Goal: Check status: Check status

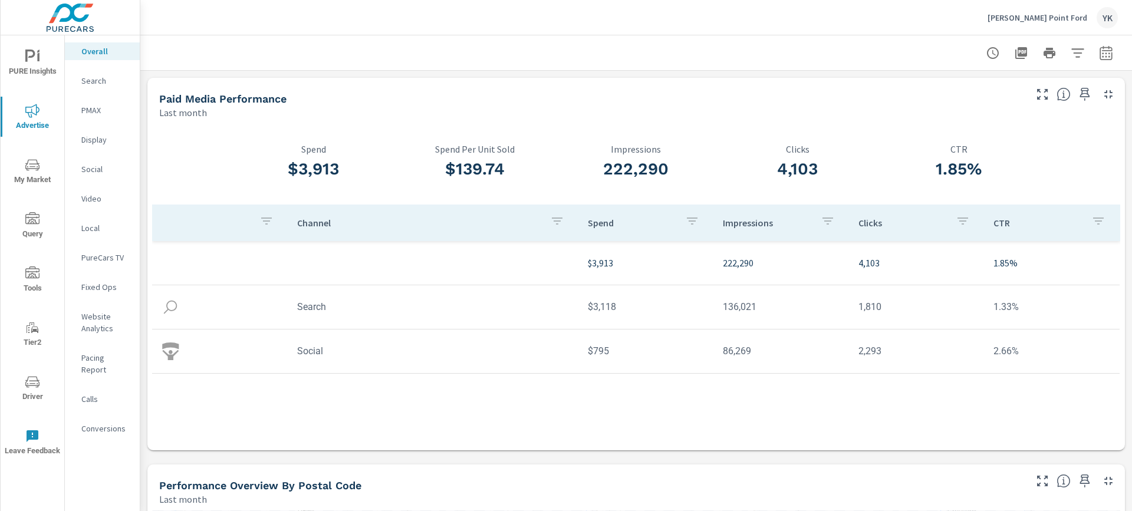
scroll to position [1195, 0]
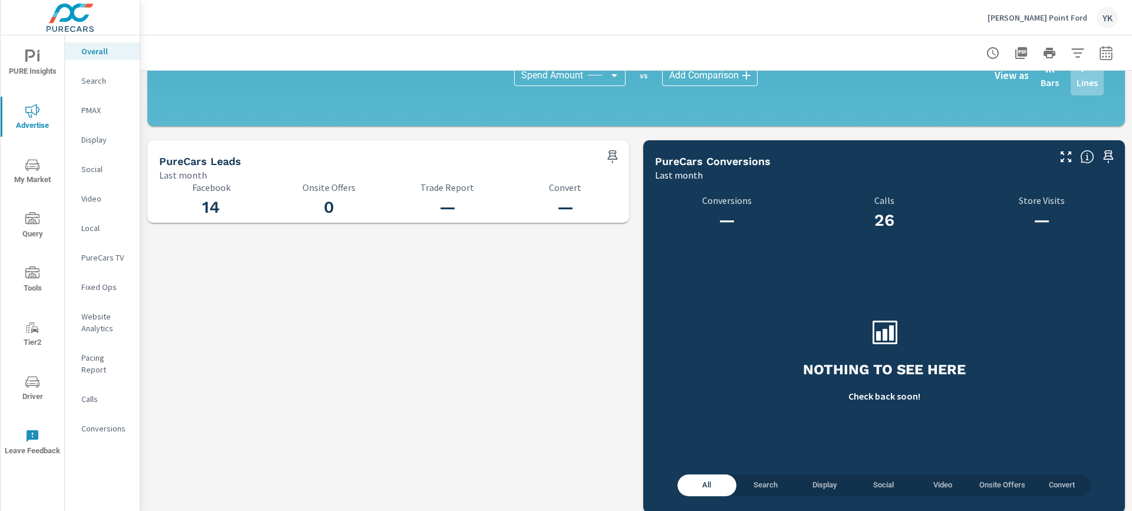
click at [97, 425] on div "Conversions" at bounding box center [102, 429] width 75 height 18
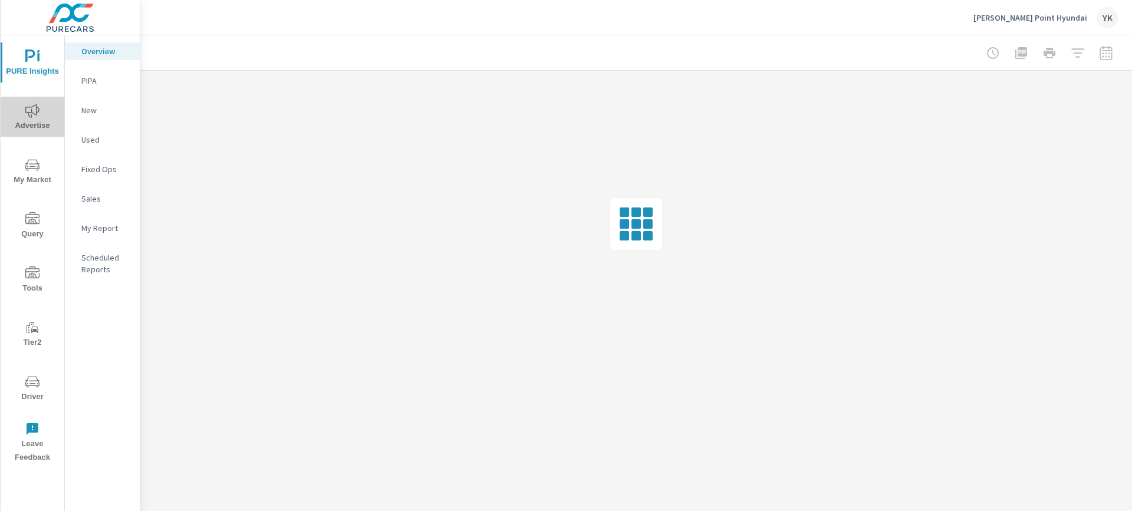
click at [38, 122] on span "Advertise" at bounding box center [32, 118] width 57 height 29
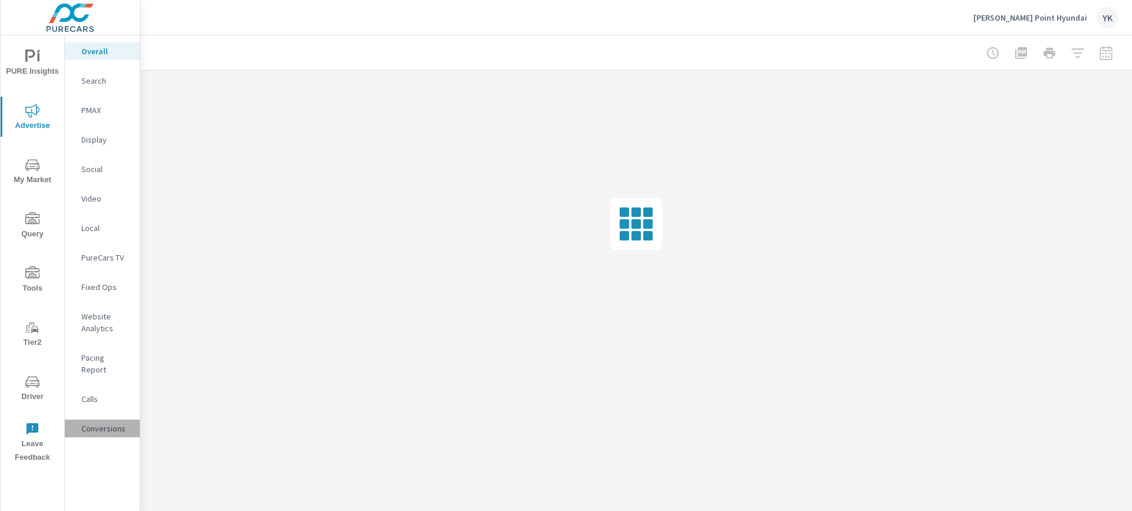
click at [100, 423] on p "Conversions" at bounding box center [105, 429] width 49 height 12
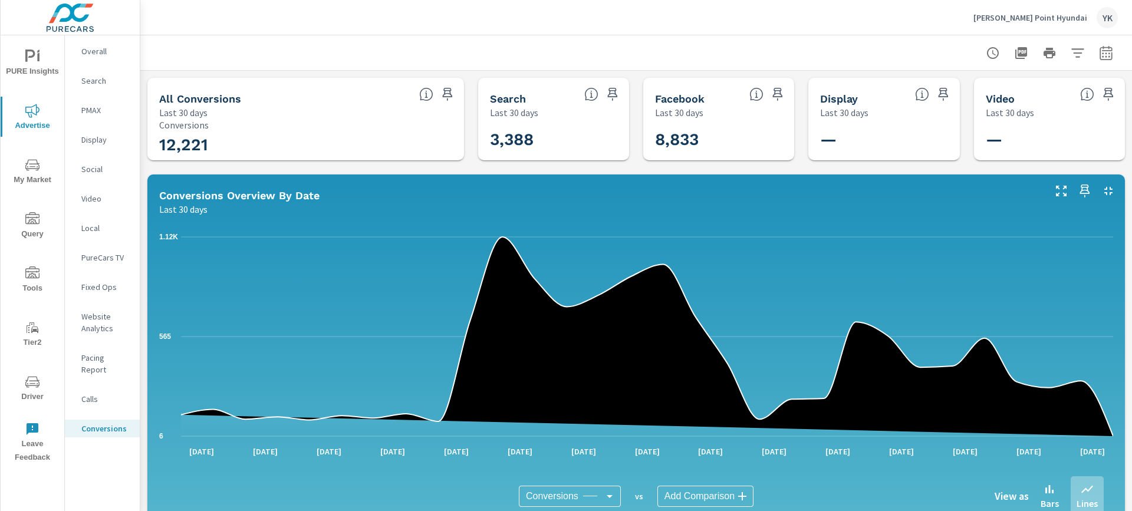
click at [1109, 55] on icon "button" at bounding box center [1106, 53] width 14 height 14
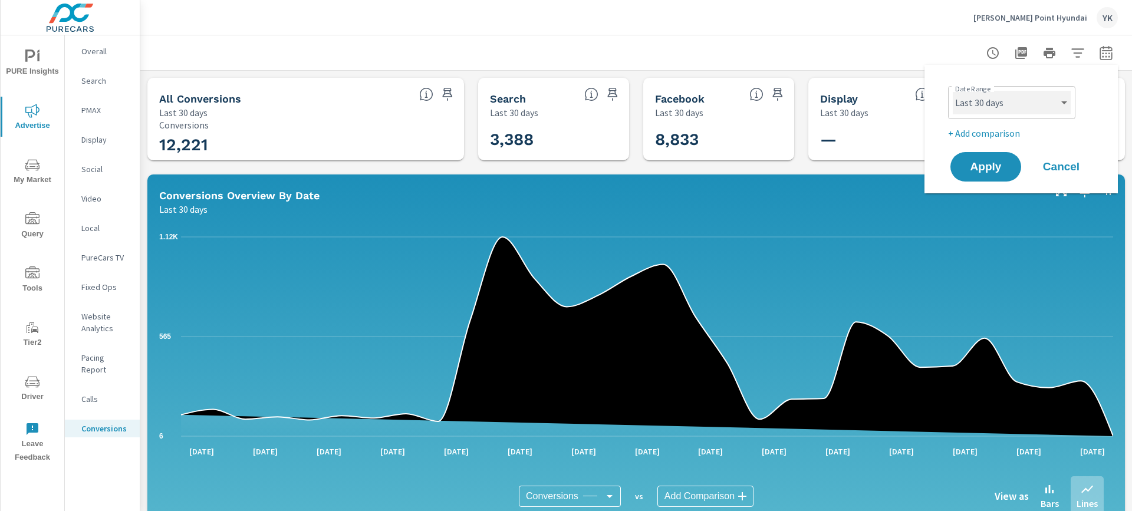
click at [1063, 103] on select "Custom Yesterday Last week Last 7 days Last 14 days Last 30 days Last 45 days L…" at bounding box center [1012, 103] width 118 height 24
select select "Last month"
click at [953, 91] on select "Custom Yesterday Last week Last 7 days Last 14 days Last 30 days Last 45 days L…" at bounding box center [1012, 103] width 118 height 24
click at [990, 176] on button "Apply" at bounding box center [986, 167] width 73 height 31
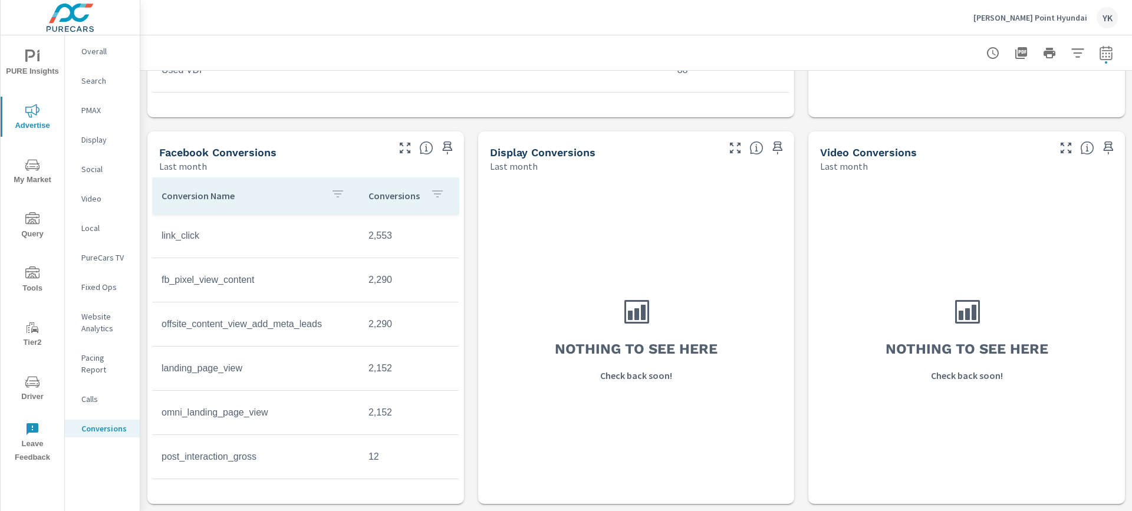
scroll to position [219, 0]
